Goal: Task Accomplishment & Management: Use online tool/utility

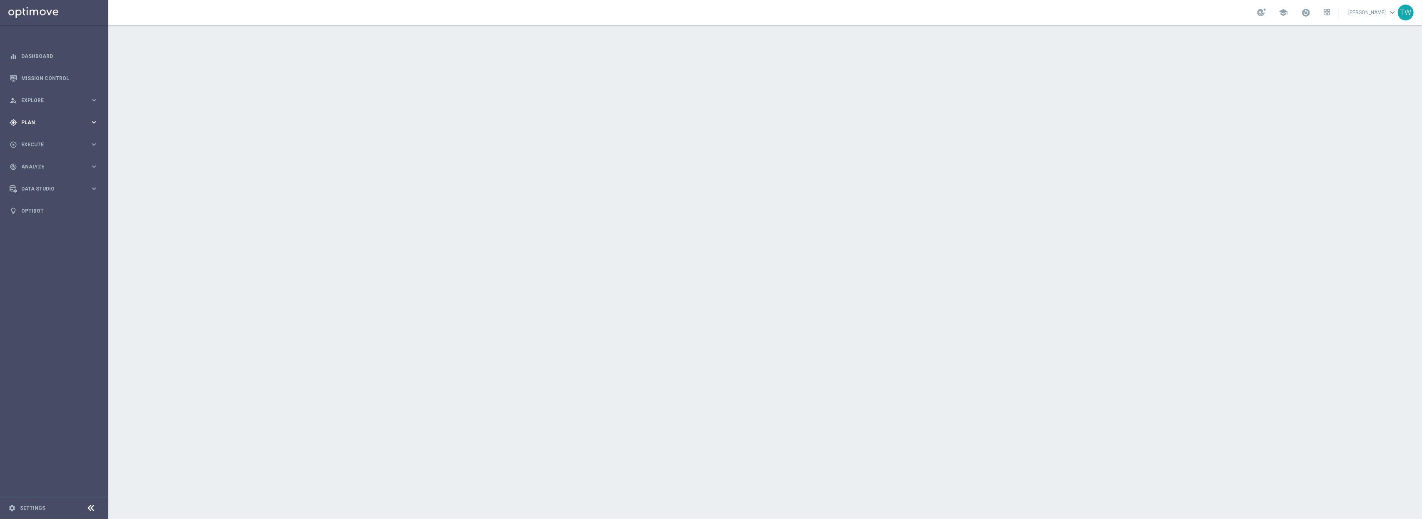
click at [91, 123] on icon "keyboard_arrow_right" at bounding box center [94, 122] width 8 height 8
click at [87, 171] on accordion "OptiPromo keyboard_arrow_right Promotions NEW Promotion Settings NEW" at bounding box center [65, 177] width 86 height 13
click at [88, 176] on div "OptiPromo" at bounding box center [56, 177] width 68 height 5
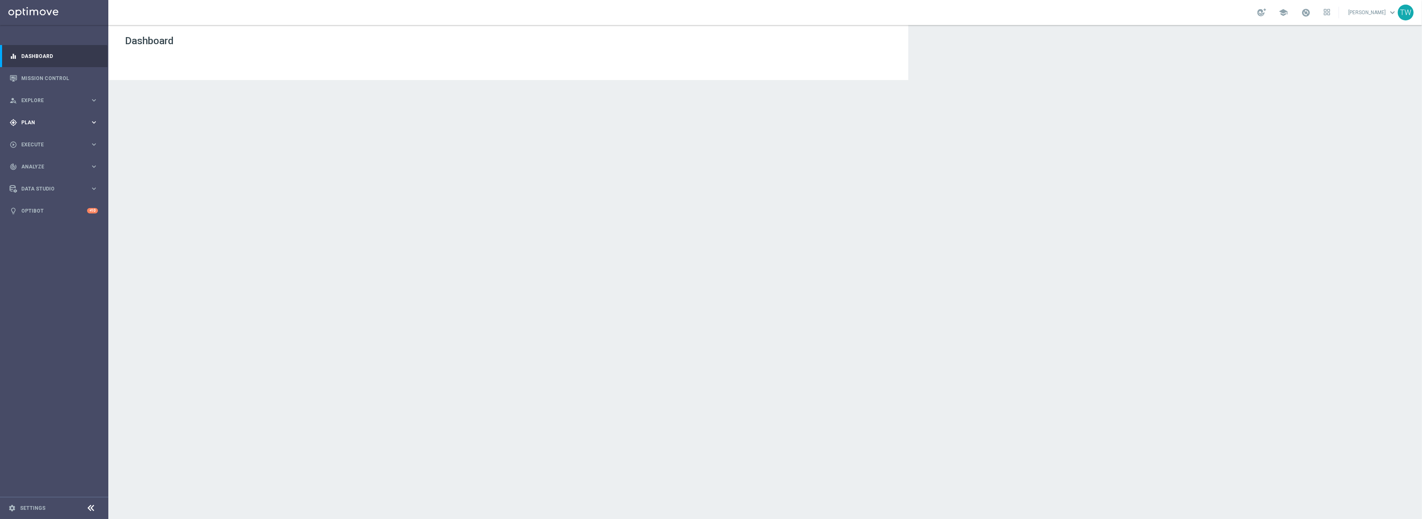
click at [93, 116] on div "gps_fixed Plan keyboard_arrow_right" at bounding box center [54, 122] width 108 height 22
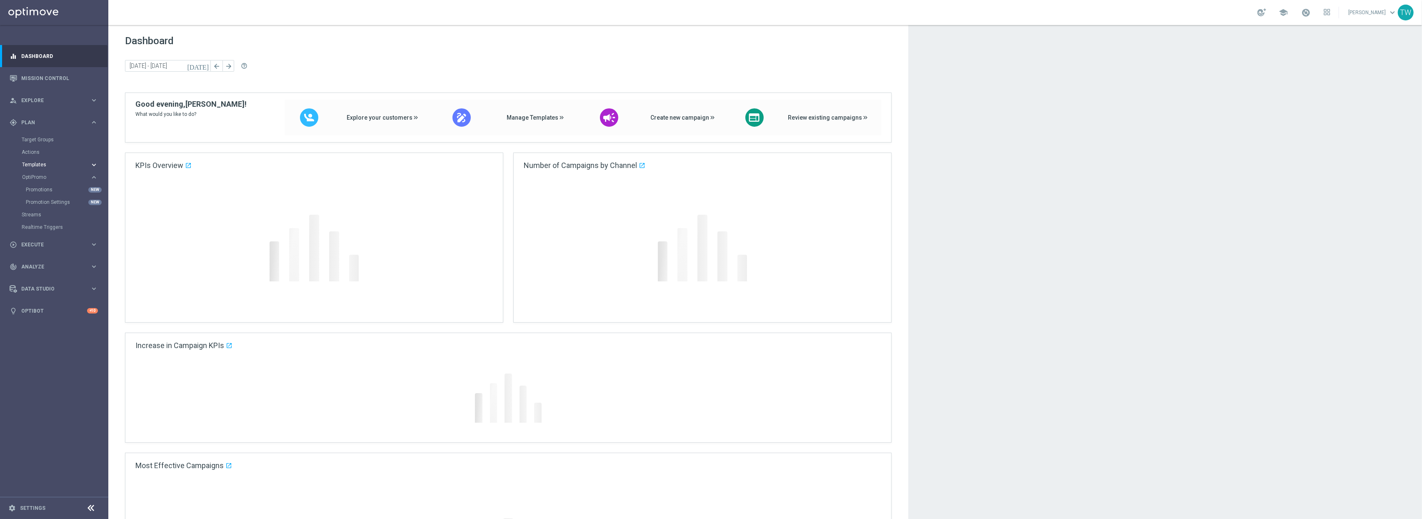
click at [45, 165] on span "Templates" at bounding box center [52, 164] width 60 height 5
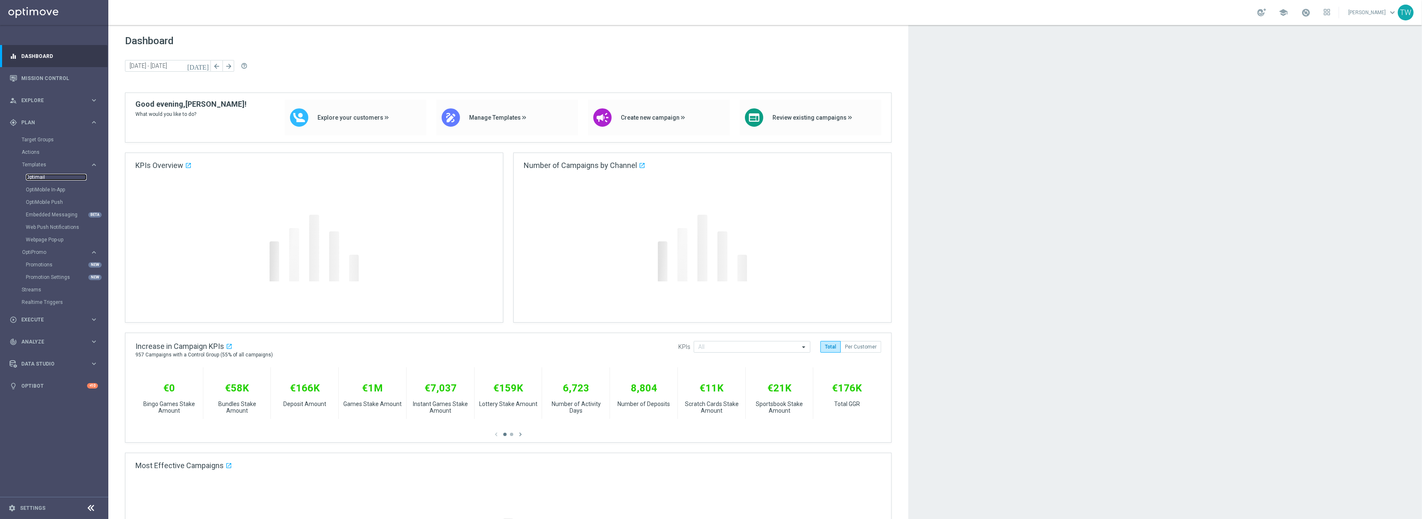
click at [43, 176] on link "Optimail" at bounding box center [56, 177] width 61 height 7
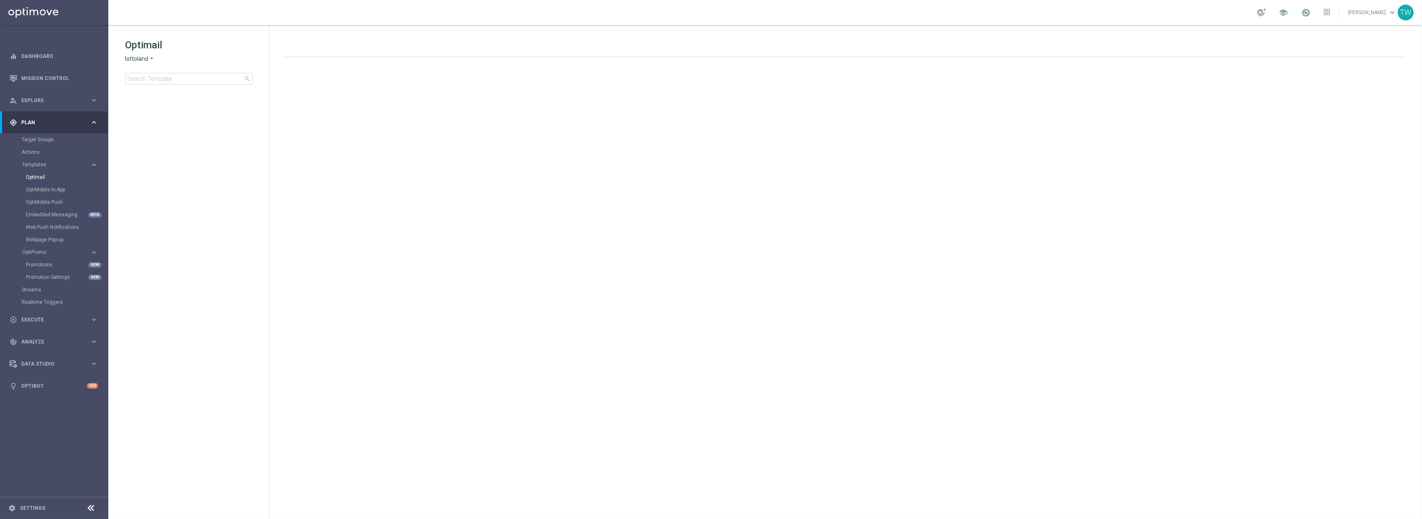
click at [144, 54] on div "Optimail lottoland arrow_drop_down × lottoland search" at bounding box center [197, 61] width 144 height 46
click at [145, 59] on span "lottoland" at bounding box center [136, 59] width 23 height 8
click at [0, 0] on span "KenoGO" at bounding box center [0, 0] width 0 height 0
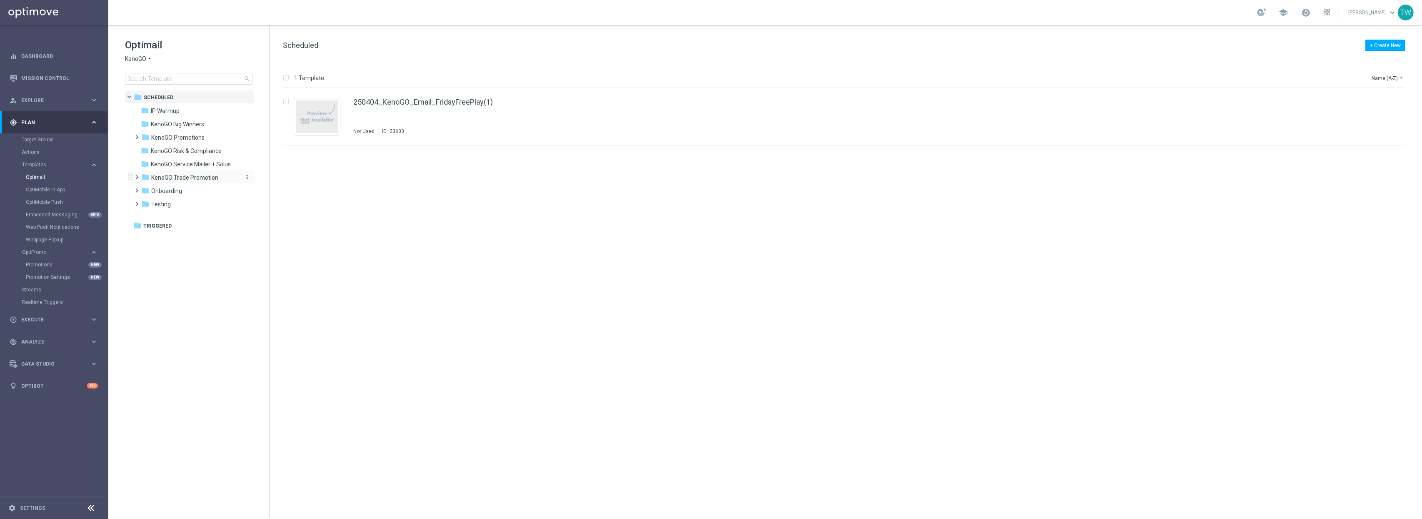
click at [213, 174] on span "KenoGO Trade Promotion" at bounding box center [184, 178] width 67 height 8
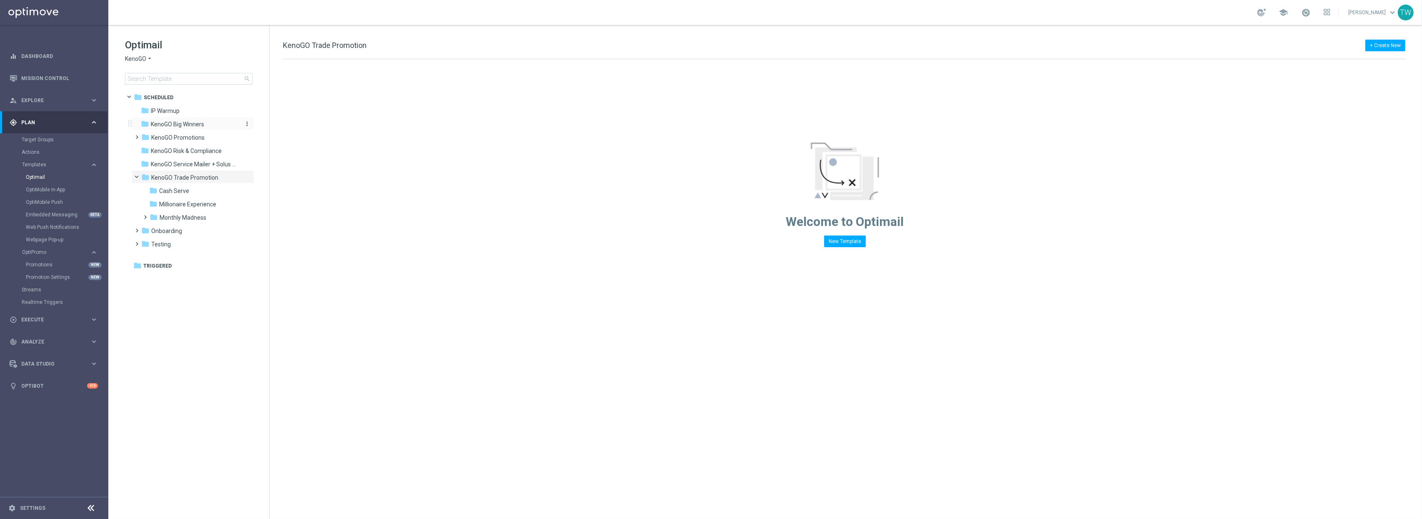
click at [208, 123] on div "folder KenoGO Big Winners" at bounding box center [189, 125] width 96 height 10
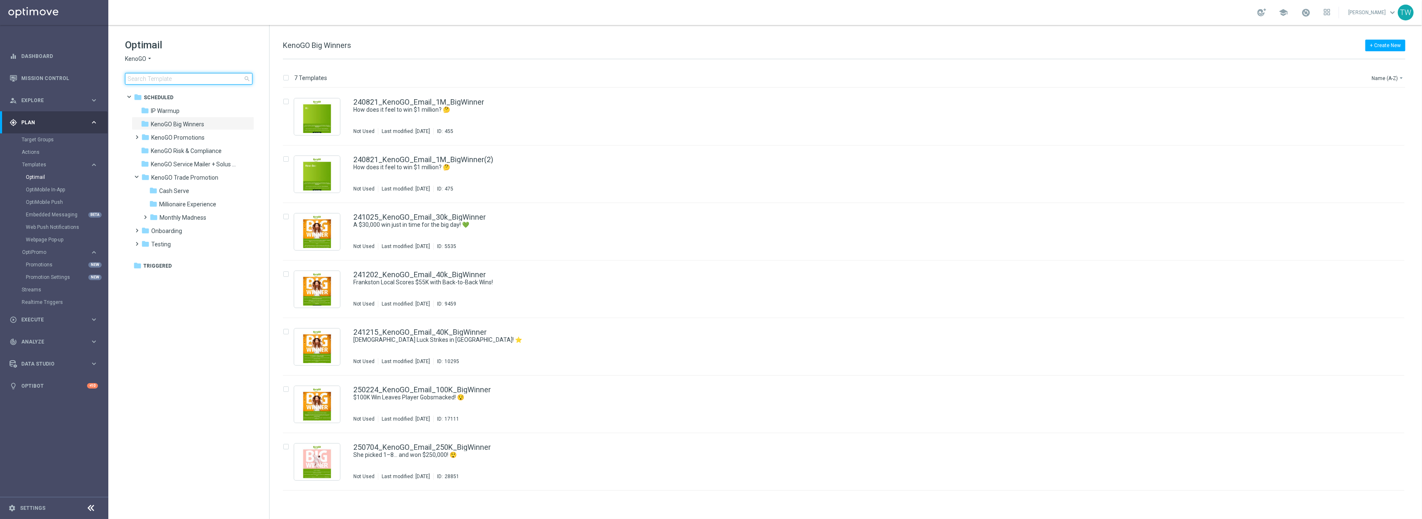
click at [202, 75] on input at bounding box center [189, 79] width 128 height 12
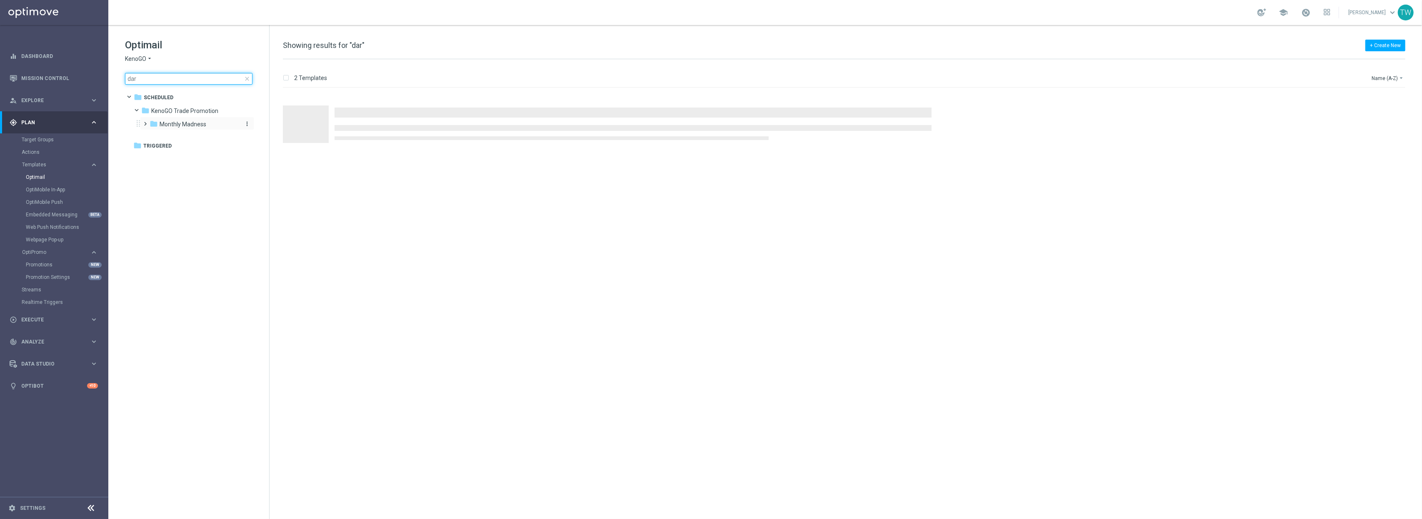
type input "dar"
click at [188, 121] on span "Monthly Madness" at bounding box center [183, 124] width 47 height 8
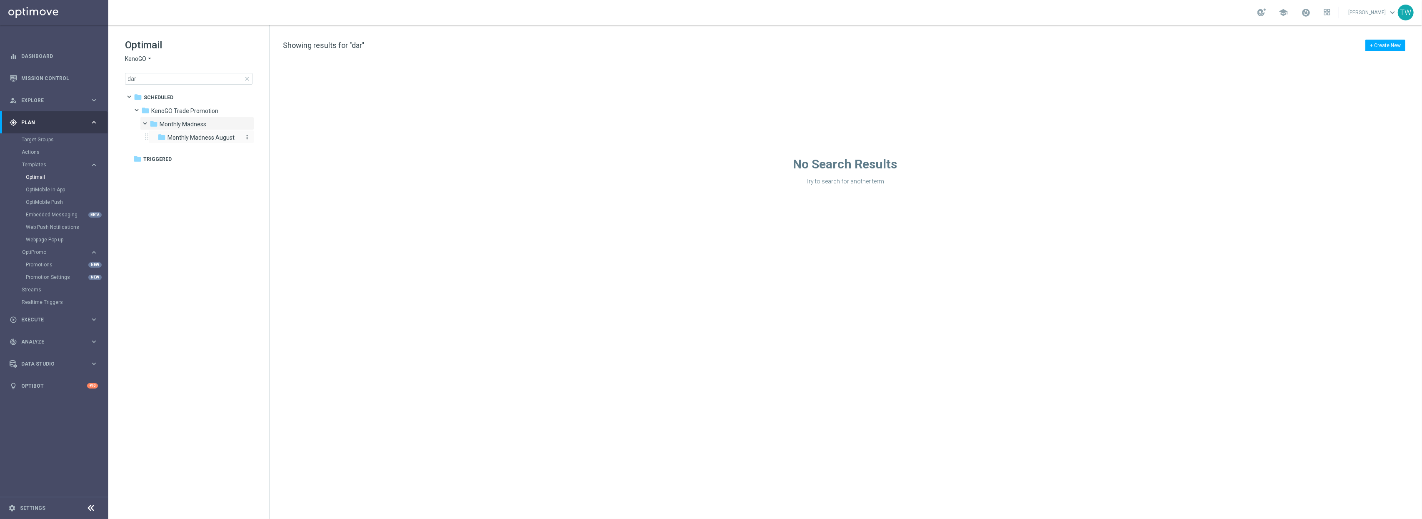
click at [205, 140] on span "Monthly Madness August" at bounding box center [201, 138] width 67 height 8
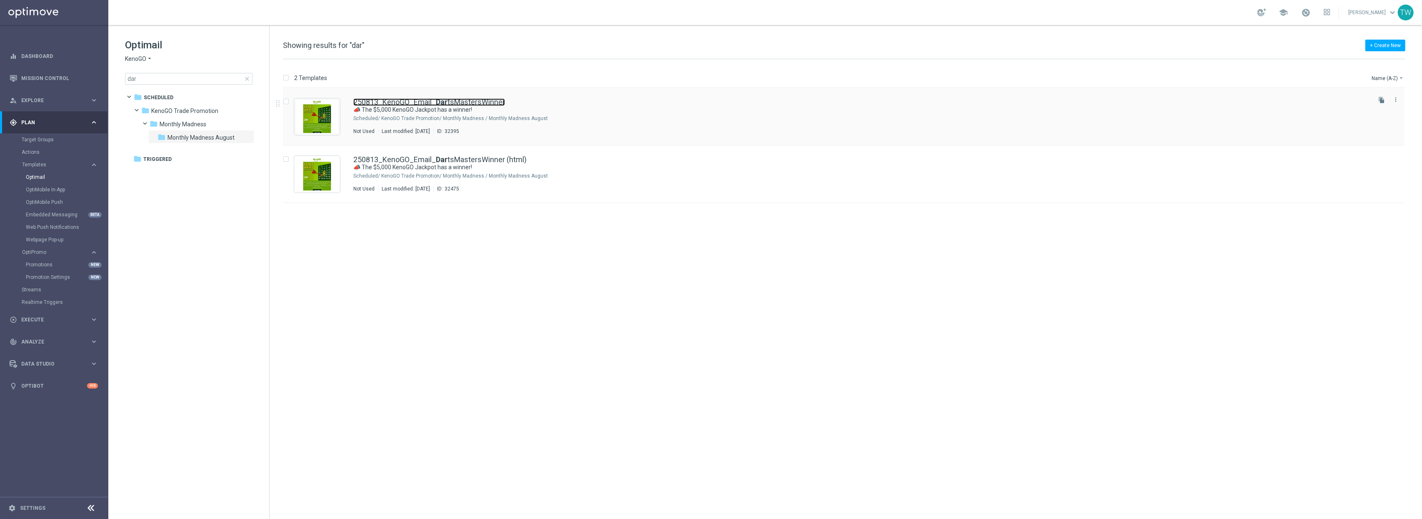
click at [462, 102] on link "250813_KenoGO_Email_ Dar tsMastersWinner" at bounding box center [429, 102] width 152 height 8
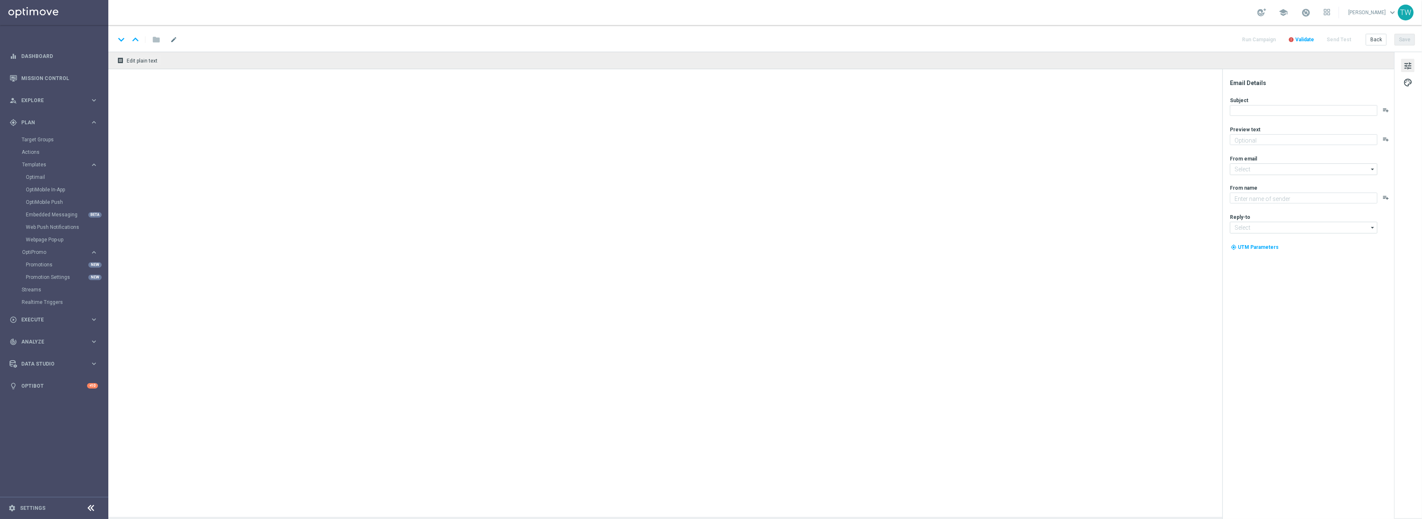
type textarea "See who won & watch all of the highlights"
type input "[EMAIL_ADDRESS][DOMAIN_NAME]"
type textarea "KenoGO"
type input "[EMAIL_ADDRESS][DOMAIN_NAME]"
